Goal: Obtain resource: Obtain resource

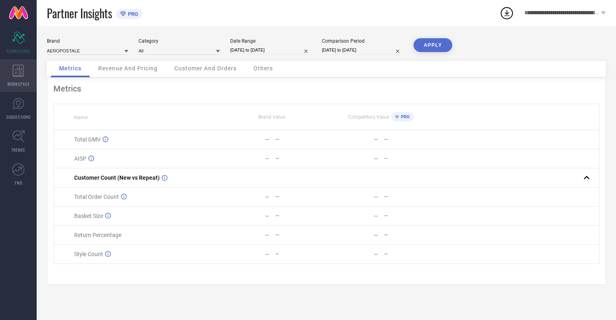
click at [18, 76] on icon at bounding box center [18, 71] width 11 height 12
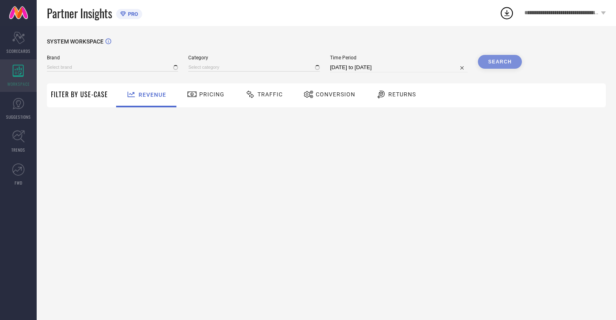
type input "AEROPOSTALE"
type input "All"
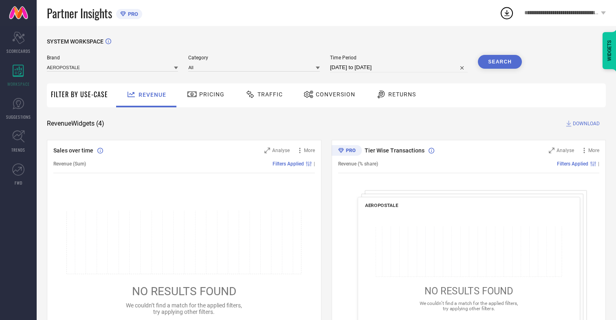
click at [333, 94] on span "Conversion" at bounding box center [335, 94] width 39 height 7
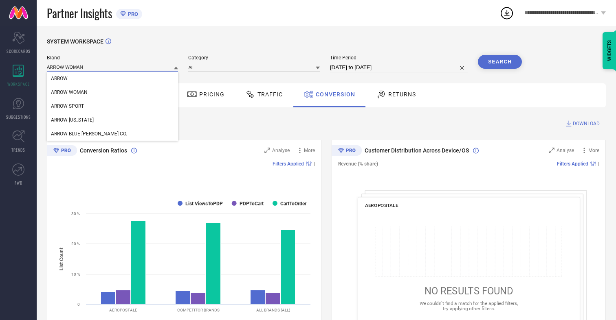
type input "ARROW WOMAN"
click at [69, 93] on span "ARROW WOMAN" at bounding box center [69, 93] width 37 height 6
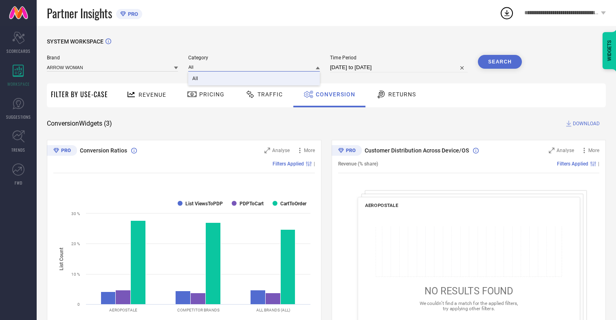
type input "All"
click at [196, 79] on span "All" at bounding box center [195, 79] width 6 height 6
click at [399, 68] on input "[DATE] to [DATE]" at bounding box center [399, 68] width 138 height 10
select select "6"
select select "2025"
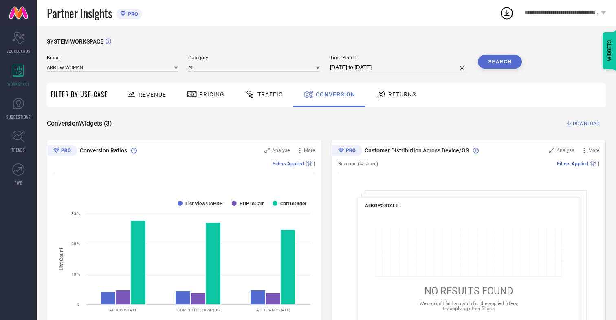
select select "7"
select select "2025"
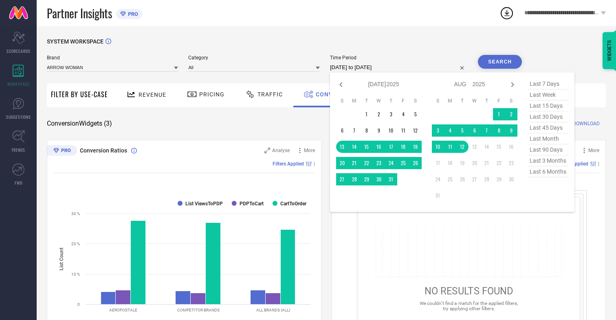
click at [464, 147] on td "12" at bounding box center [462, 147] width 12 height 12
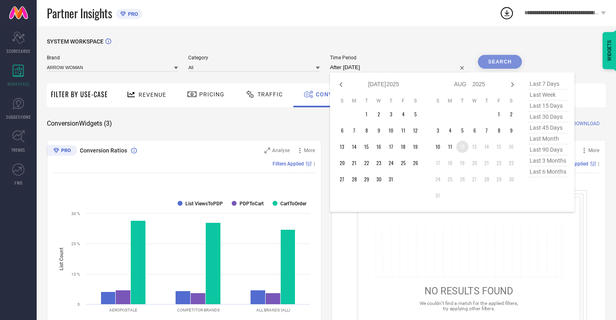
type input "[DATE] to [DATE]"
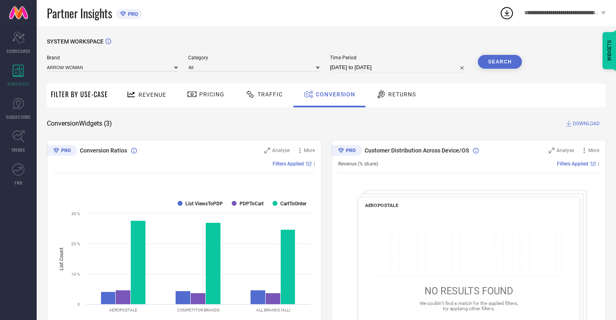
click at [500, 62] on button "Search" at bounding box center [500, 62] width 44 height 14
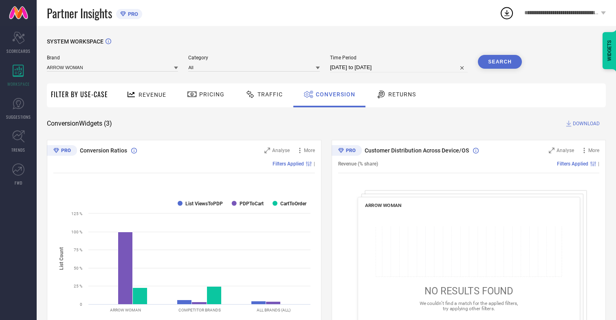
click at [586, 124] on span "DOWNLOAD" at bounding box center [585, 124] width 27 height 8
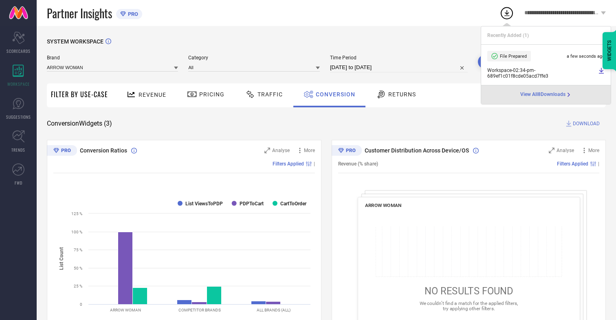
click at [333, 94] on span "Conversion" at bounding box center [335, 94] width 39 height 7
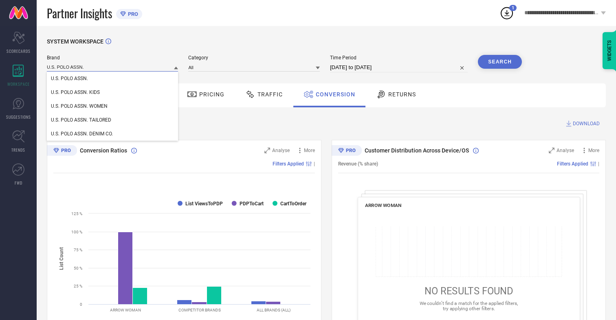
type input "U.S. POLO ASSN."
click at [69, 79] on span "U.S. POLO ASSN." at bounding box center [69, 79] width 37 height 6
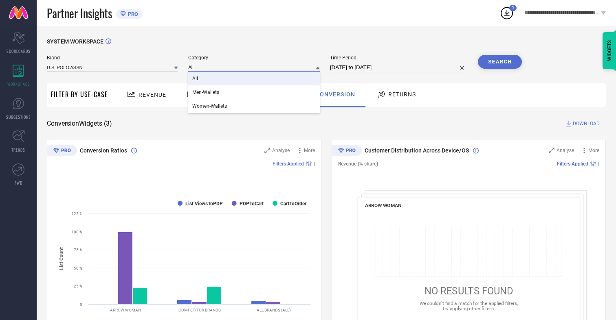
type input "All"
click at [196, 79] on span "All" at bounding box center [195, 79] width 6 height 6
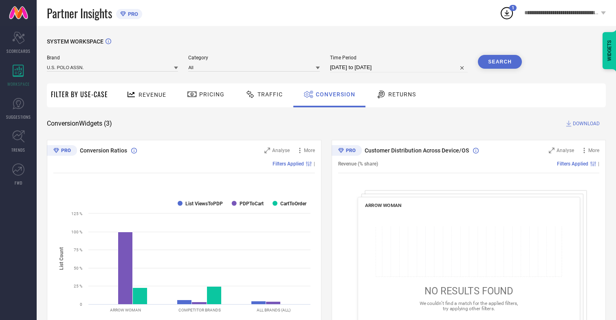
click at [500, 62] on button "Search" at bounding box center [500, 62] width 44 height 14
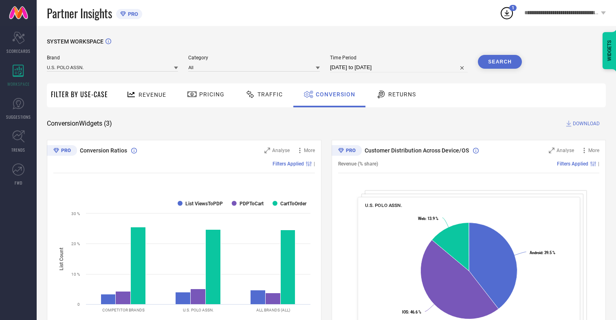
click at [586, 124] on span "DOWNLOAD" at bounding box center [585, 124] width 27 height 8
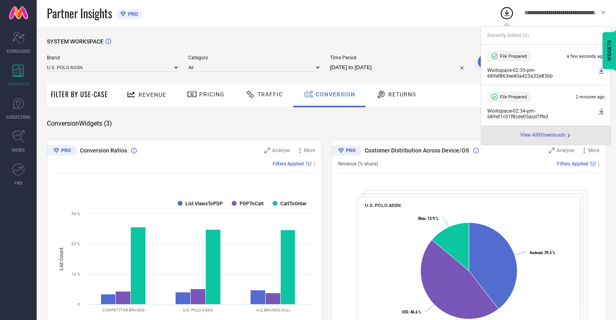
click at [333, 94] on span "Conversion" at bounding box center [335, 94] width 39 height 7
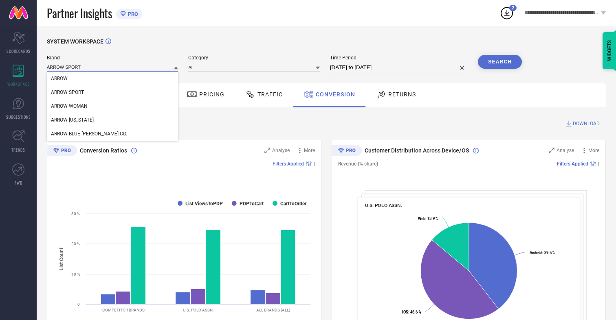
type input "ARROW SPORT"
click at [67, 93] on span "ARROW SPORT" at bounding box center [67, 93] width 33 height 6
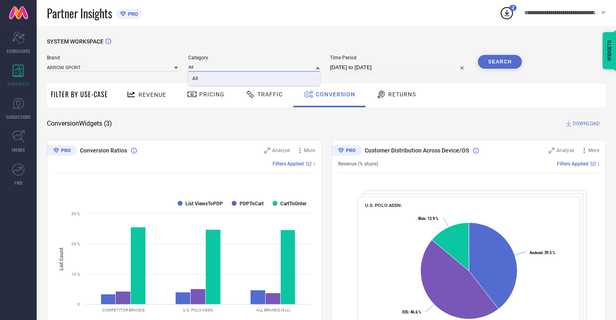
type input "All"
click at [196, 79] on span "All" at bounding box center [195, 79] width 6 height 6
click at [500, 62] on button "Search" at bounding box center [500, 62] width 44 height 14
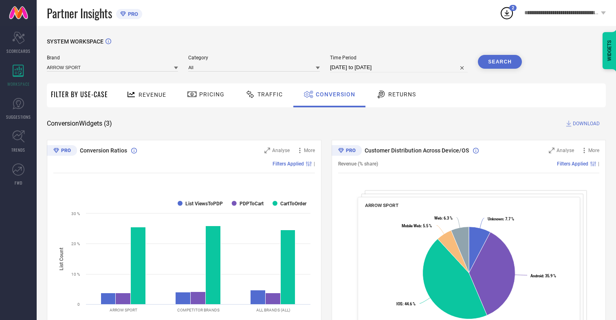
click at [586, 124] on span "DOWNLOAD" at bounding box center [585, 124] width 27 height 8
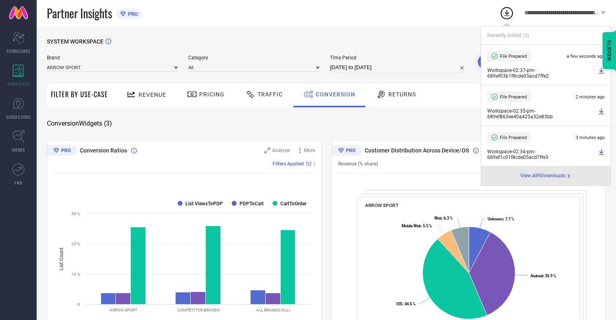
click at [333, 94] on span "Conversion" at bounding box center [335, 94] width 39 height 7
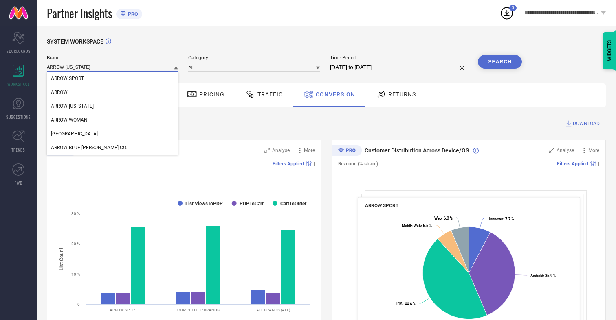
type input "ARROW [US_STATE]"
click at [72, 107] on span "ARROW [US_STATE]" at bounding box center [72, 106] width 43 height 6
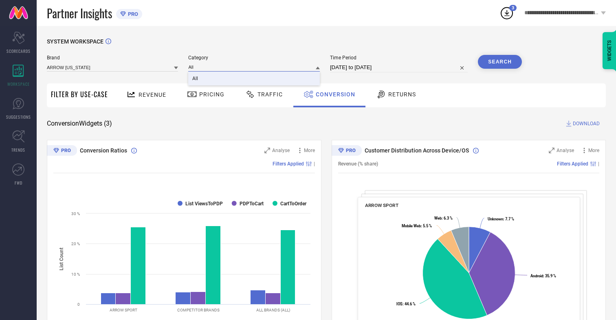
type input "All"
click at [196, 79] on span "All" at bounding box center [195, 79] width 6 height 6
click at [500, 62] on button "Search" at bounding box center [500, 62] width 44 height 14
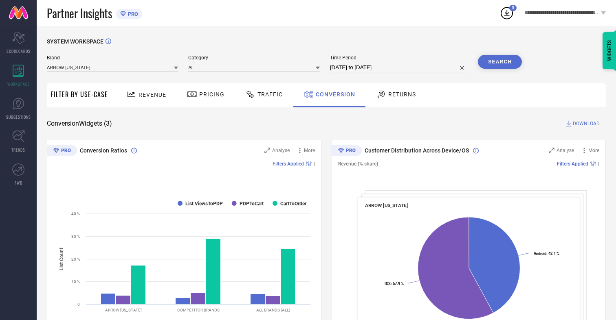
click at [586, 124] on span "DOWNLOAD" at bounding box center [585, 124] width 27 height 8
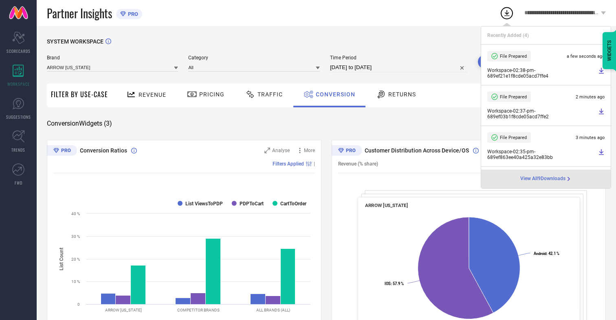
click at [333, 94] on span "Conversion" at bounding box center [335, 94] width 39 height 7
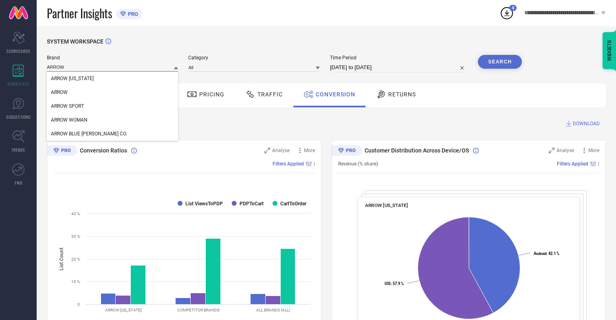
type input "ARROW"
click at [59, 93] on span "ARROW" at bounding box center [59, 93] width 17 height 6
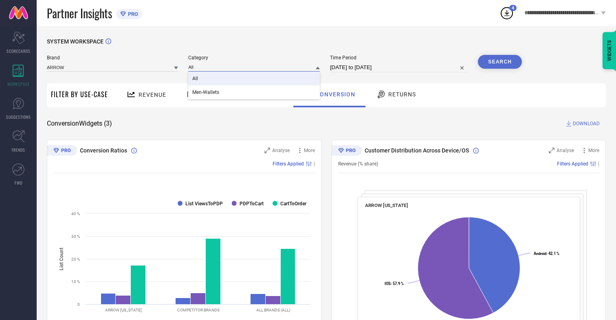
type input "All"
click at [196, 79] on span "All" at bounding box center [195, 79] width 6 height 6
click at [500, 62] on button "Search" at bounding box center [500, 62] width 44 height 14
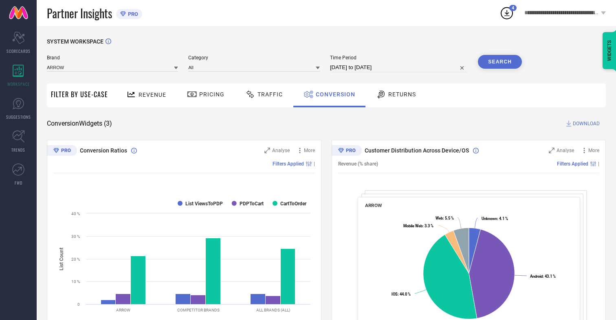
click at [586, 124] on span "DOWNLOAD" at bounding box center [585, 124] width 27 height 8
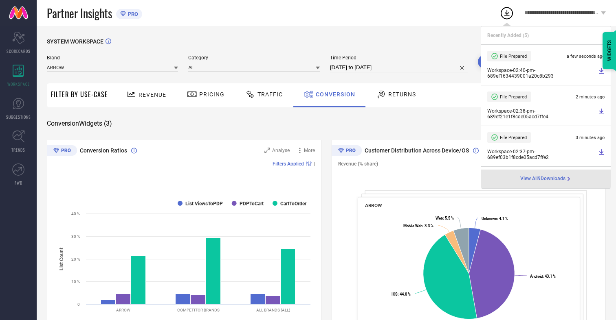
click at [333, 94] on span "Conversion" at bounding box center [335, 94] width 39 height 7
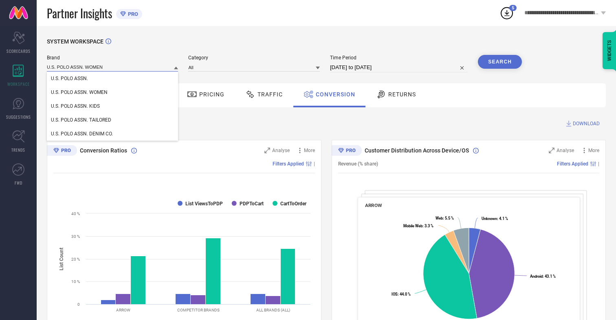
type input "U.S. POLO ASSN. WOMEN"
click at [79, 93] on span "U.S. POLO ASSN. WOMEN" at bounding box center [79, 93] width 57 height 6
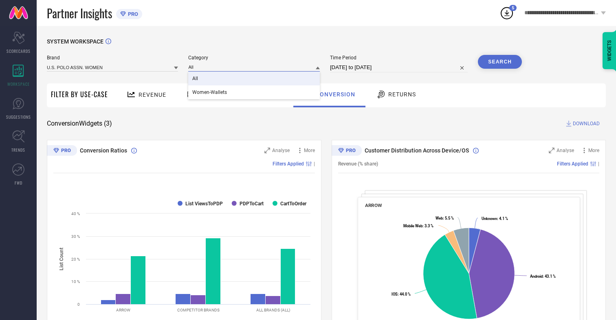
type input "All"
click at [196, 79] on span "All" at bounding box center [195, 79] width 6 height 6
click at [500, 62] on button "Search" at bounding box center [500, 62] width 44 height 14
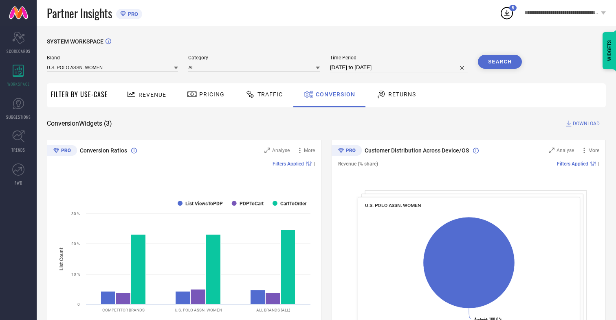
click at [586, 124] on span "DOWNLOAD" at bounding box center [585, 124] width 27 height 8
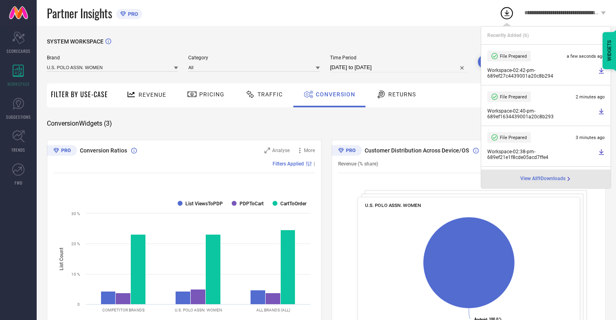
click at [333, 94] on span "Conversion" at bounding box center [335, 94] width 39 height 7
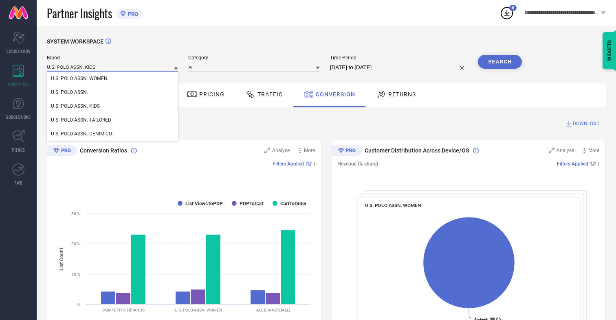
type input "U.S. POLO ASSN. KIDS"
click at [75, 107] on span "U.S. POLO ASSN. KIDS" at bounding box center [75, 106] width 49 height 6
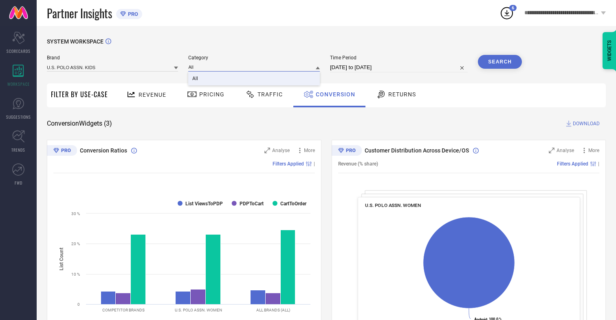
type input "All"
click at [196, 79] on span "All" at bounding box center [195, 79] width 6 height 6
click at [500, 62] on button "Search" at bounding box center [500, 62] width 44 height 14
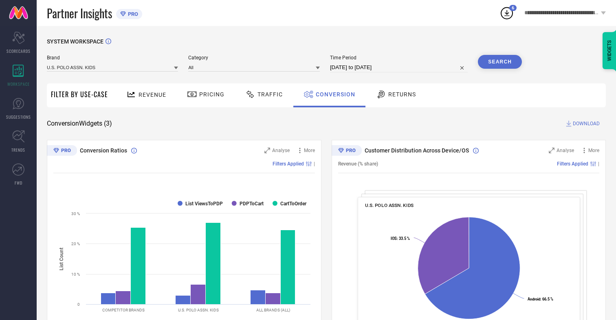
click at [586, 124] on span "DOWNLOAD" at bounding box center [585, 124] width 27 height 8
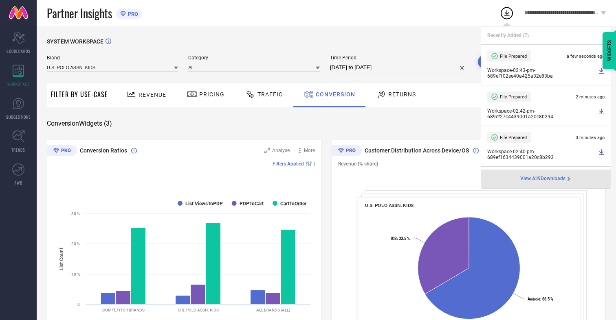
click at [333, 94] on span "Conversion" at bounding box center [335, 94] width 39 height 7
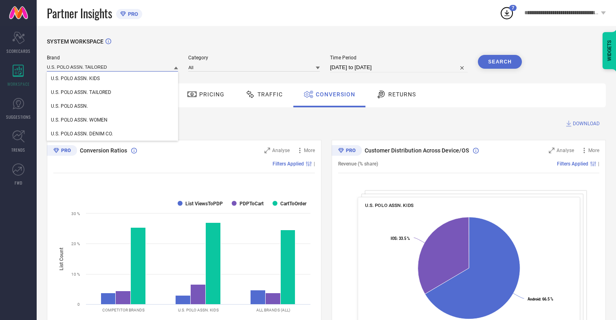
type input "U.S. POLO ASSN. TAILORED"
click at [81, 93] on span "U.S. POLO ASSN. TAILORED" at bounding box center [81, 93] width 60 height 6
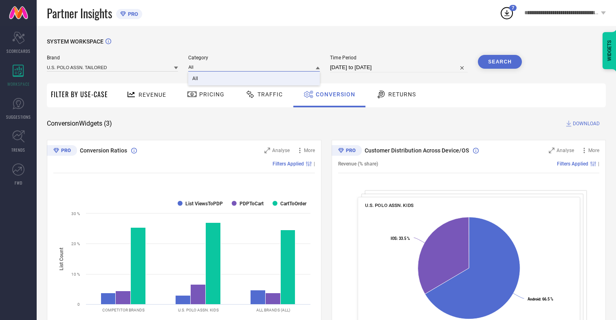
type input "All"
click at [196, 79] on span "All" at bounding box center [195, 79] width 6 height 6
click at [500, 62] on button "Search" at bounding box center [500, 62] width 44 height 14
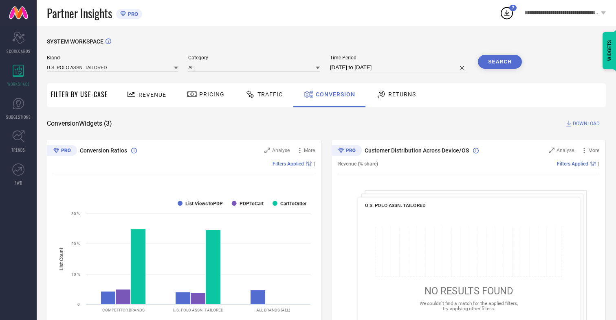
click at [586, 124] on span "DOWNLOAD" at bounding box center [585, 124] width 27 height 8
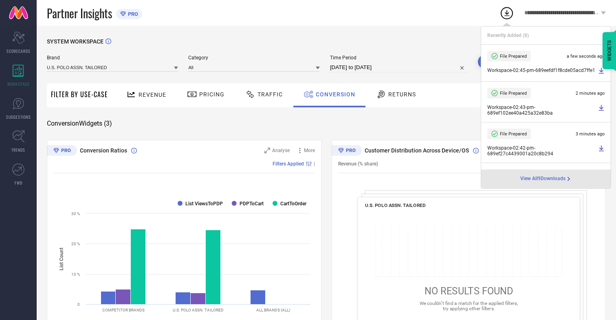
click at [333, 94] on span "Conversion" at bounding box center [335, 94] width 39 height 7
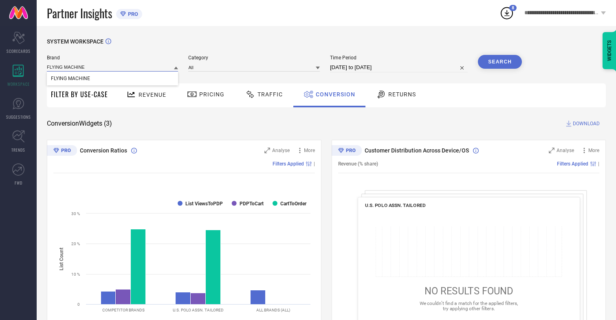
type input "FLYING MACHINE"
click at [70, 79] on span "FLYING MACHINE" at bounding box center [70, 79] width 39 height 6
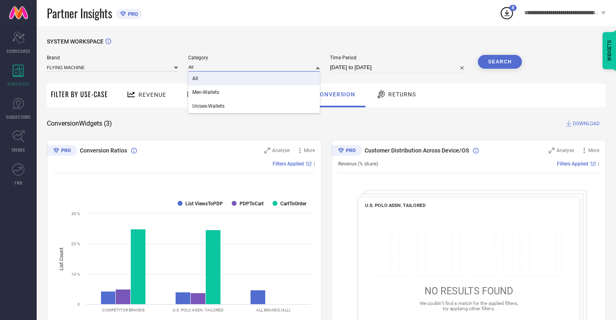
type input "All"
click at [196, 79] on span "All" at bounding box center [195, 79] width 6 height 6
click at [500, 62] on button "Search" at bounding box center [500, 62] width 44 height 14
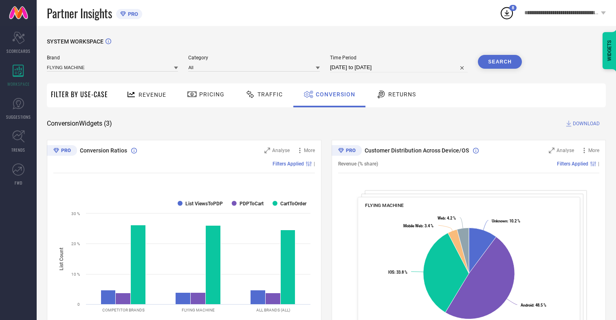
click at [586, 124] on span "DOWNLOAD" at bounding box center [585, 124] width 27 height 8
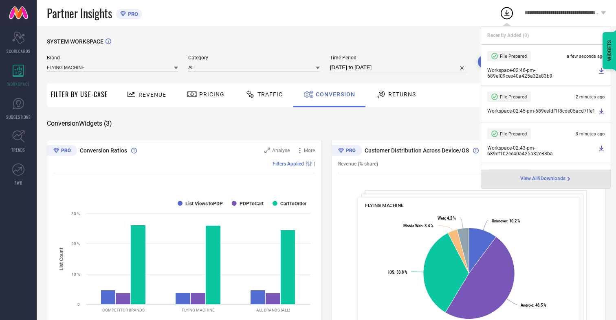
click at [333, 94] on span "Conversion" at bounding box center [335, 94] width 39 height 7
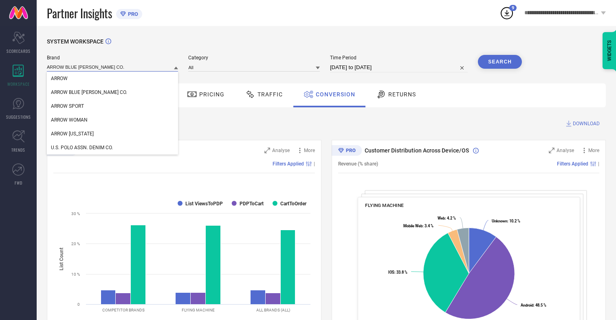
type input "ARROW BLUE [PERSON_NAME] CO."
click at [77, 93] on span "ARROW BLUE [PERSON_NAME] CO." at bounding box center [89, 93] width 76 height 6
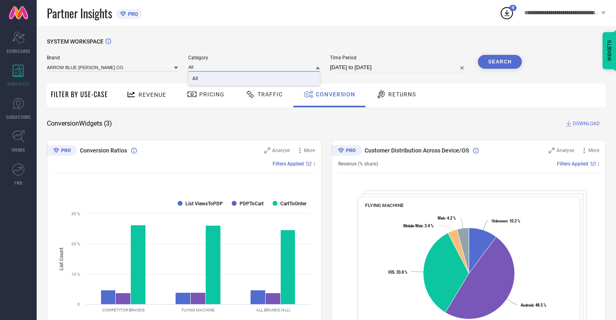
type input "All"
click at [196, 79] on span "All" at bounding box center [195, 79] width 6 height 6
click at [500, 62] on button "Search" at bounding box center [500, 62] width 44 height 14
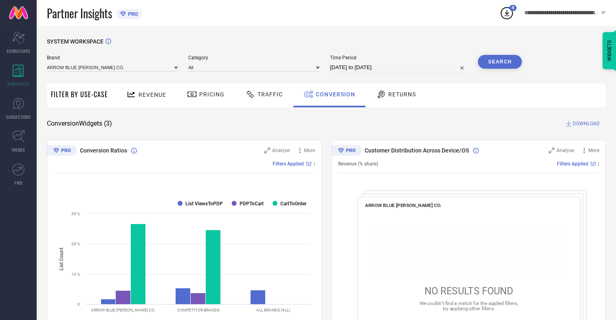
click at [586, 124] on span "DOWNLOAD" at bounding box center [585, 124] width 27 height 8
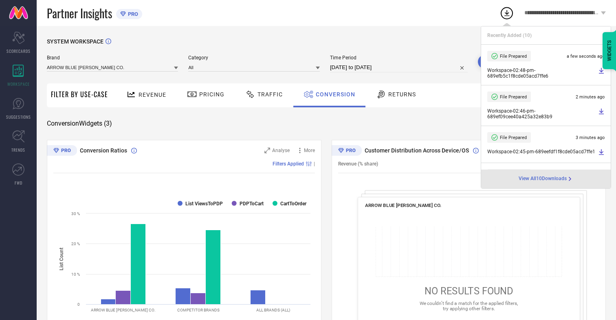
click at [333, 94] on span "Conversion" at bounding box center [335, 94] width 39 height 7
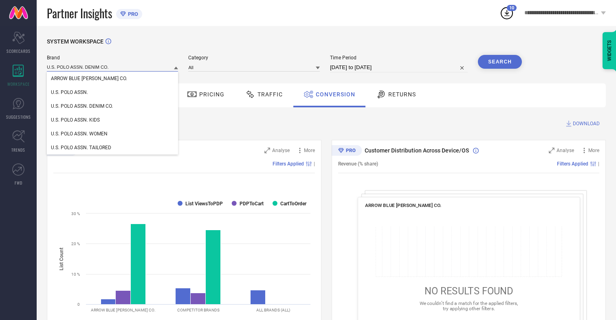
type input "U.S. POLO ASSN. DENIM CO."
click at [82, 107] on span "U.S. POLO ASSN. DENIM CO." at bounding box center [82, 106] width 62 height 6
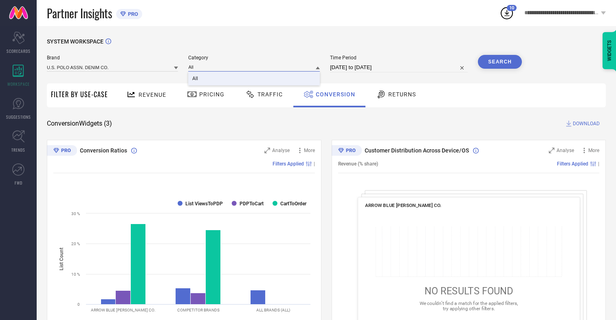
type input "All"
click at [196, 79] on span "All" at bounding box center [195, 79] width 6 height 6
click at [500, 62] on button "Search" at bounding box center [500, 62] width 44 height 14
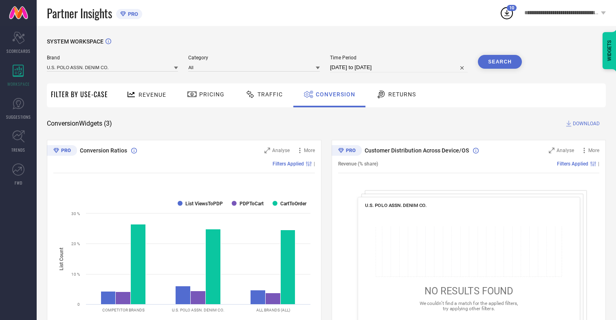
click at [586, 124] on span "DOWNLOAD" at bounding box center [585, 124] width 27 height 8
